Goal: Task Accomplishment & Management: Complete application form

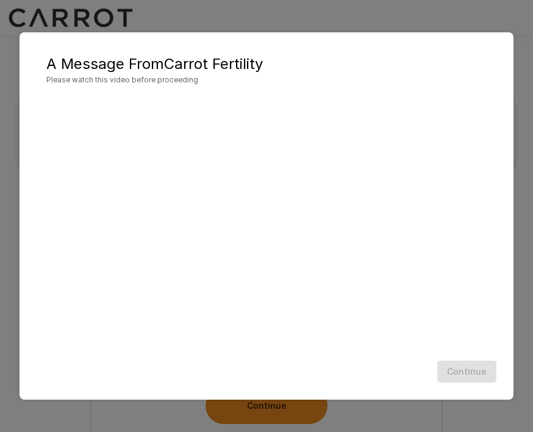
click at [386, 31] on div "A Message From Carrot Fertility Please watch this video before proceeding Conti…" at bounding box center [266, 216] width 533 height 432
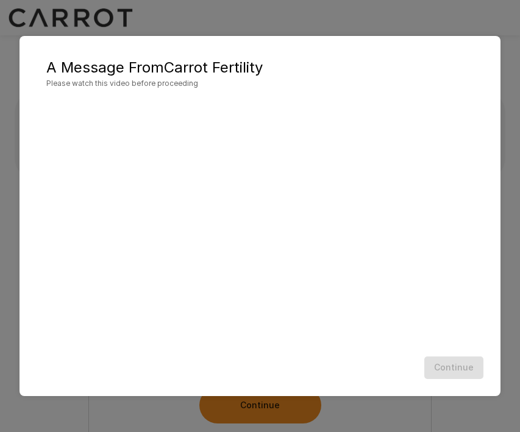
click at [419, 27] on div "A Message From Carrot Fertility Please watch this video before proceeding Conti…" at bounding box center [260, 216] width 520 height 432
click at [260, 416] on div "A Message From Carrot Fertility Please watch this video before proceeding Conti…" at bounding box center [260, 216] width 520 height 432
click at [260, 415] on div "A Message From Carrot Fertility Please watch this video before proceeding Conti…" at bounding box center [260, 216] width 520 height 432
click at [234, 356] on div "Continue" at bounding box center [260, 368] width 457 height 32
click at [237, 356] on div "Continue" at bounding box center [260, 368] width 457 height 32
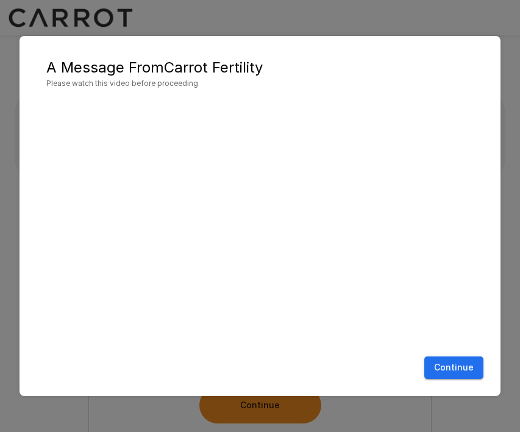
click at [461, 364] on button "Continue" at bounding box center [453, 368] width 59 height 23
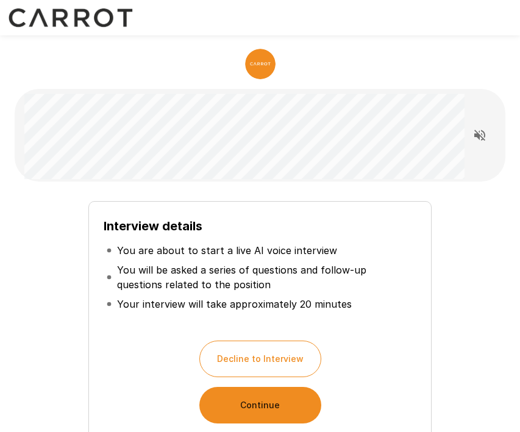
scroll to position [109, 0]
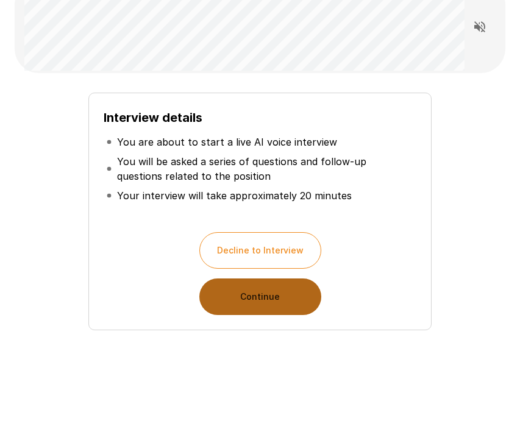
click at [253, 298] on button "Continue" at bounding box center [260, 297] width 122 height 37
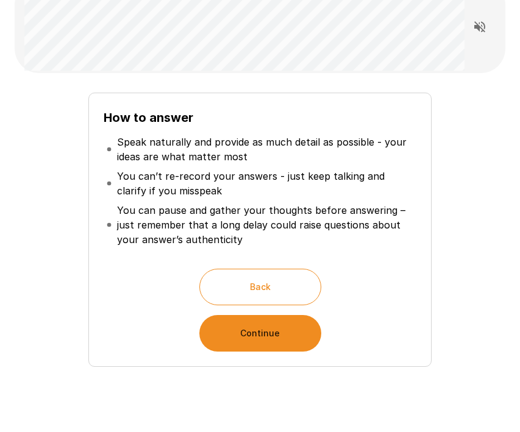
click at [248, 326] on button "Continue" at bounding box center [260, 333] width 122 height 37
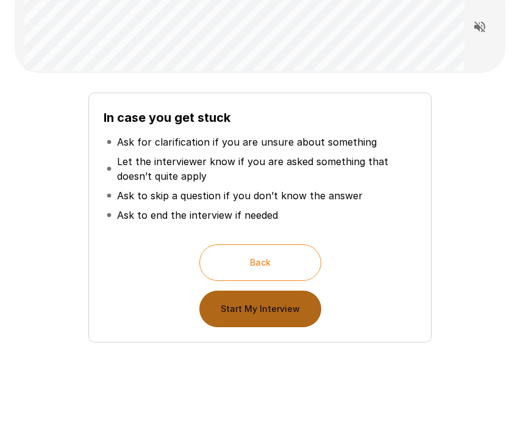
click at [272, 304] on button "Start My Interview" at bounding box center [260, 309] width 122 height 37
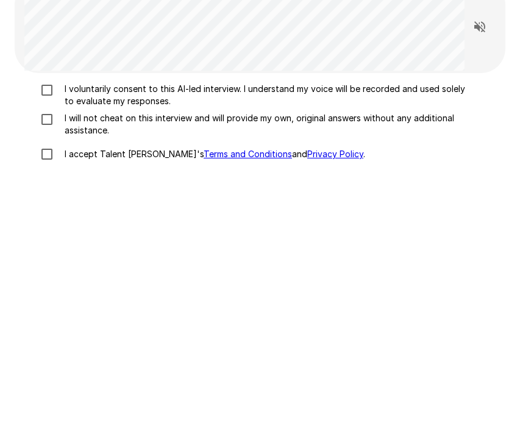
click at [68, 86] on p "I voluntarily consent to this AI-led interview. I understand my voice will be r…" at bounding box center [265, 95] width 411 height 24
click at [65, 117] on p "I will not cheat on this interview and will provide my own, original answers wi…" at bounding box center [265, 124] width 411 height 24
click at [65, 149] on p "I accept Talent Llama's Terms and Conditions and Privacy Policy ." at bounding box center [212, 154] width 305 height 12
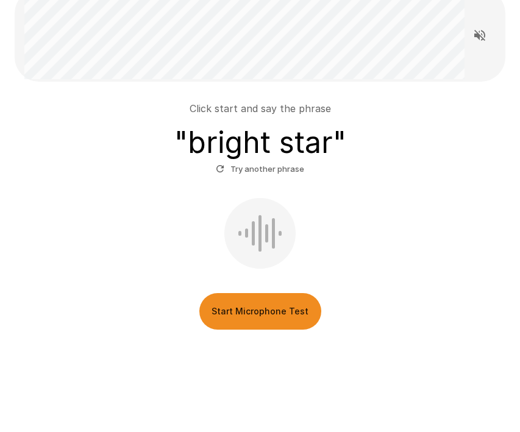
scroll to position [99, 0]
click at [274, 322] on button "Start Microphone Test" at bounding box center [260, 312] width 122 height 37
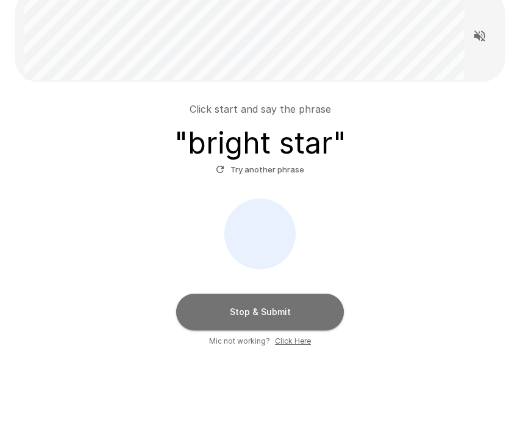
click at [274, 322] on button "Stop & Submit" at bounding box center [260, 312] width 168 height 37
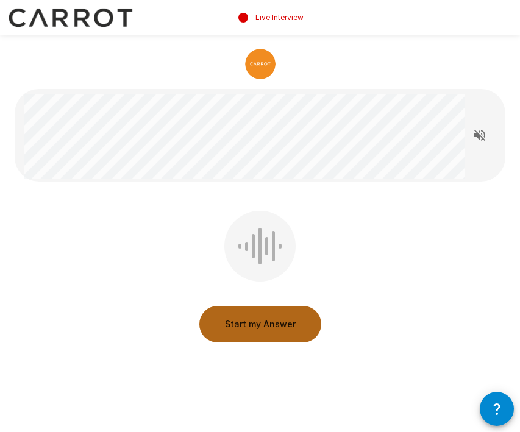
click at [276, 330] on button "Start my Answer" at bounding box center [260, 324] width 122 height 37
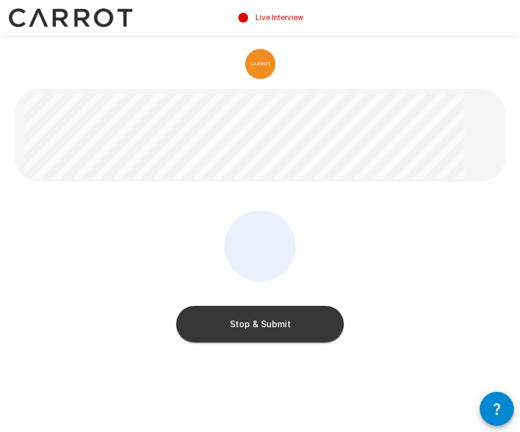
click at [276, 330] on button "Stop & Submit" at bounding box center [260, 324] width 168 height 37
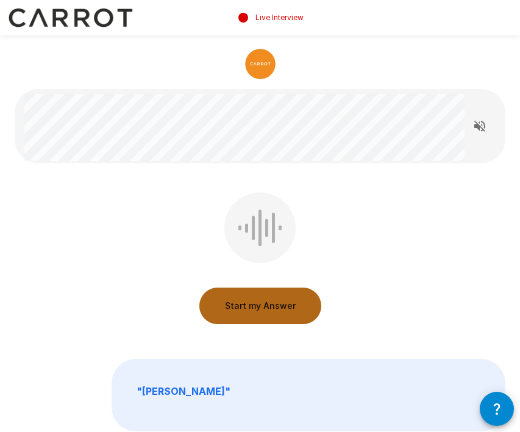
click at [271, 311] on button "Start my Answer" at bounding box center [260, 306] width 122 height 37
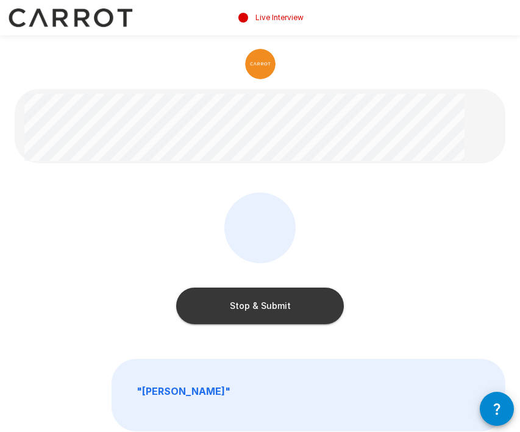
click at [271, 311] on button "Stop & Submit" at bounding box center [260, 306] width 168 height 37
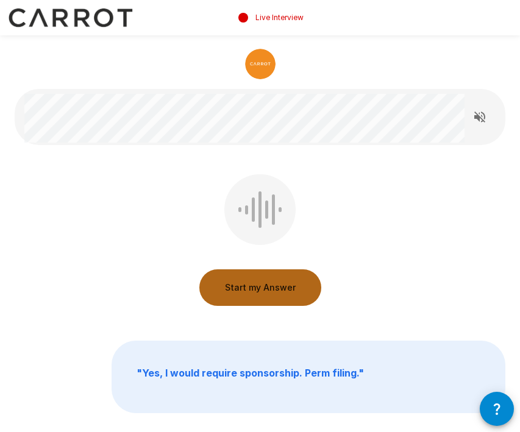
click at [271, 294] on button "Start my Answer" at bounding box center [260, 287] width 122 height 37
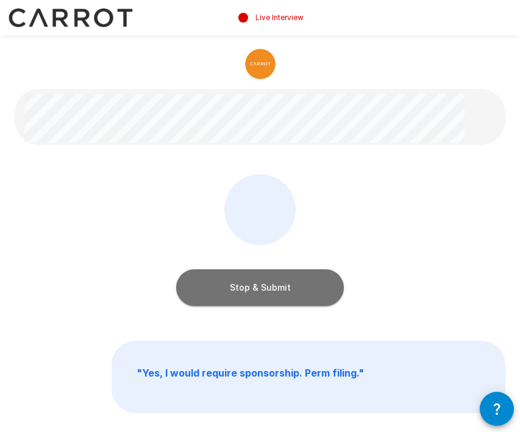
click at [271, 294] on button "Stop & Submit" at bounding box center [260, 287] width 168 height 37
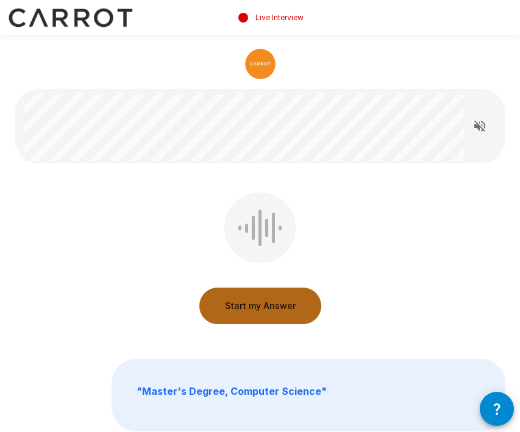
click at [257, 316] on button "Start my Answer" at bounding box center [260, 306] width 122 height 37
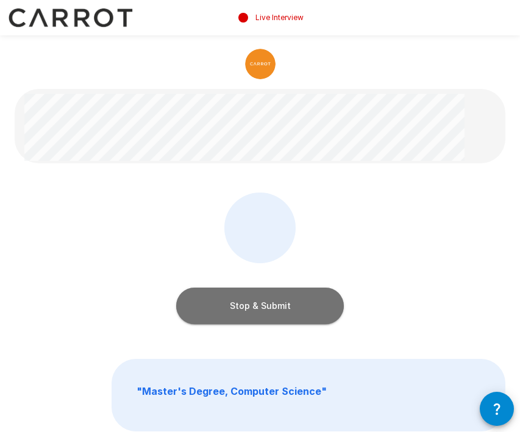
click at [257, 316] on button "Stop & Submit" at bounding box center [260, 306] width 168 height 37
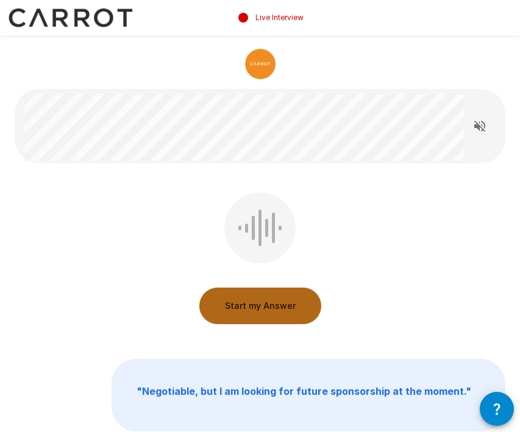
click at [265, 308] on button "Start my Answer" at bounding box center [260, 306] width 122 height 37
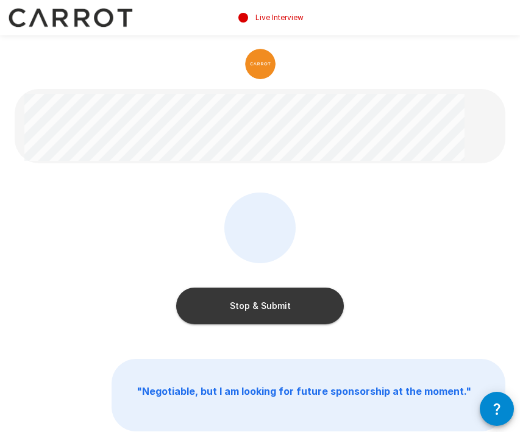
click at [265, 308] on button "Stop & Submit" at bounding box center [260, 306] width 168 height 37
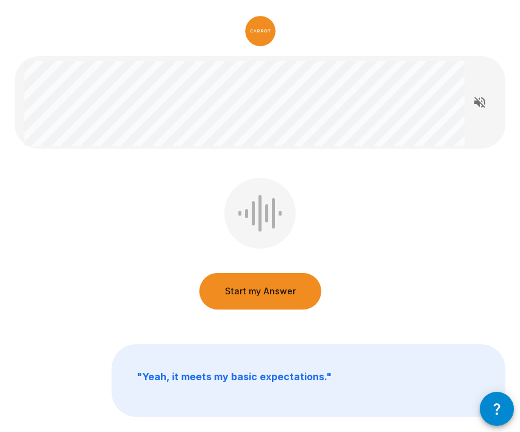
scroll to position [40, 0]
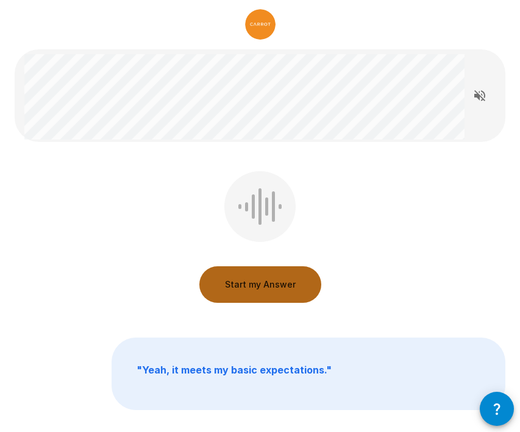
click at [243, 280] on button "Start my Answer" at bounding box center [260, 284] width 122 height 37
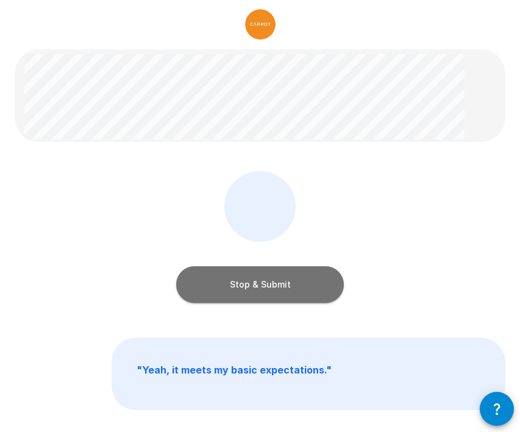
click at [243, 280] on button "Stop & Submit" at bounding box center [260, 284] width 168 height 37
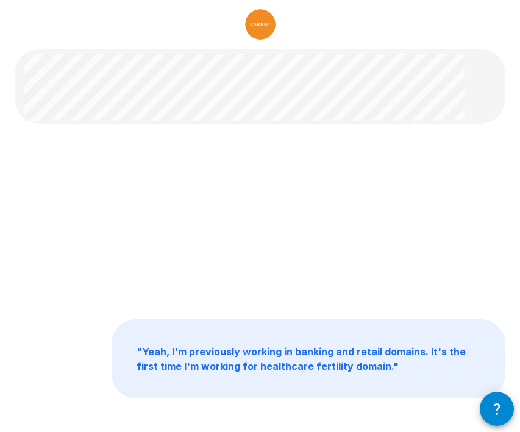
scroll to position [0, 0]
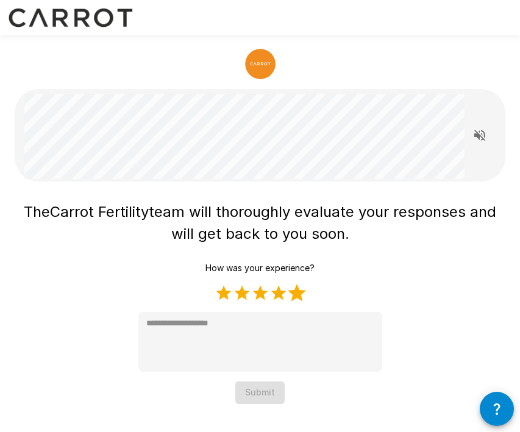
click at [300, 295] on label "5 Stars" at bounding box center [297, 293] width 18 height 18
type textarea "*"
click at [266, 390] on button "Submit" at bounding box center [259, 393] width 49 height 23
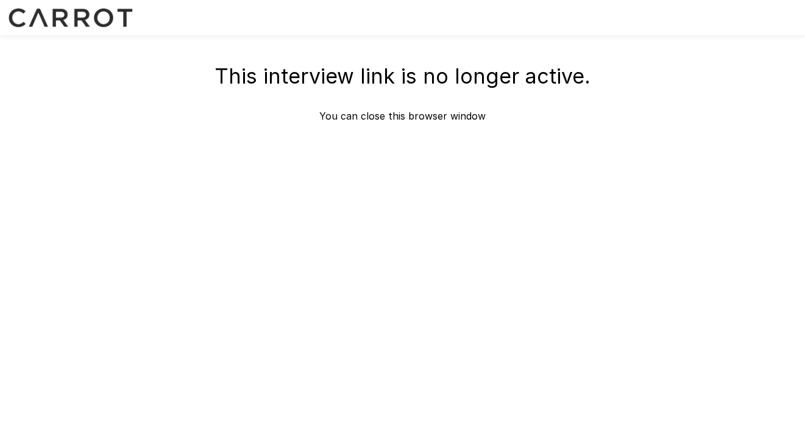
click at [247, 152] on div "This interview link is no longer active. You can close this browser window" at bounding box center [403, 110] width 732 height 221
